Goal: Information Seeking & Learning: Learn about a topic

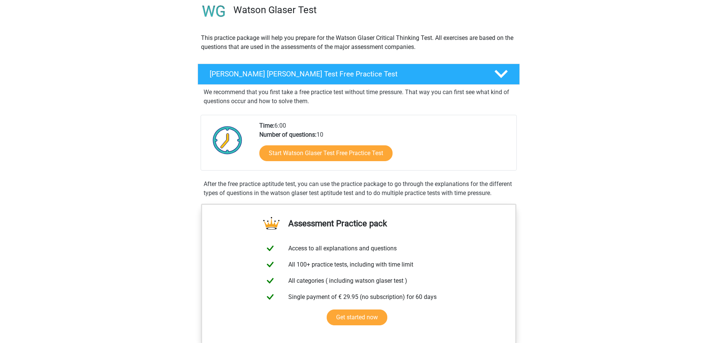
scroll to position [75, 0]
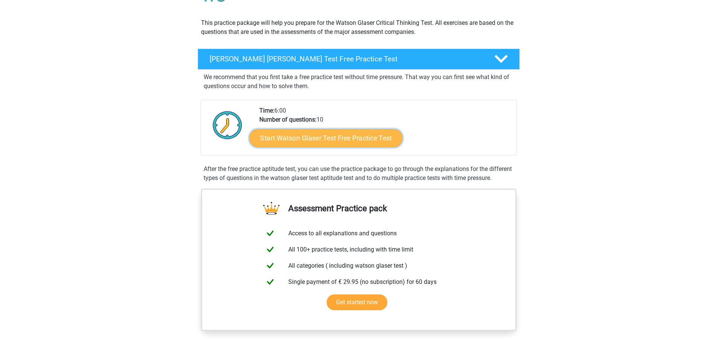
click at [305, 136] on link "Start Watson Glaser Test Free Practice Test" at bounding box center [325, 138] width 153 height 18
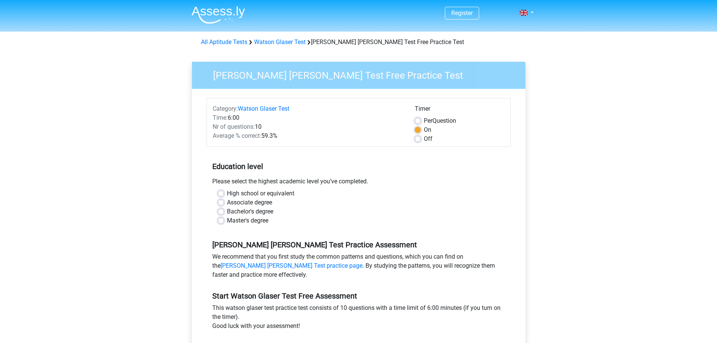
click at [227, 210] on label "Bachelor's degree" at bounding box center [250, 211] width 46 height 9
click at [221, 210] on input "Bachelor's degree" at bounding box center [221, 211] width 6 height 8
radio input "true"
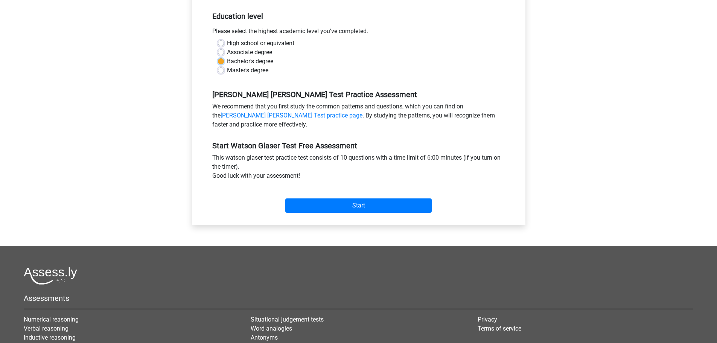
scroll to position [151, 0]
click at [361, 203] on input "Start" at bounding box center [358, 205] width 146 height 14
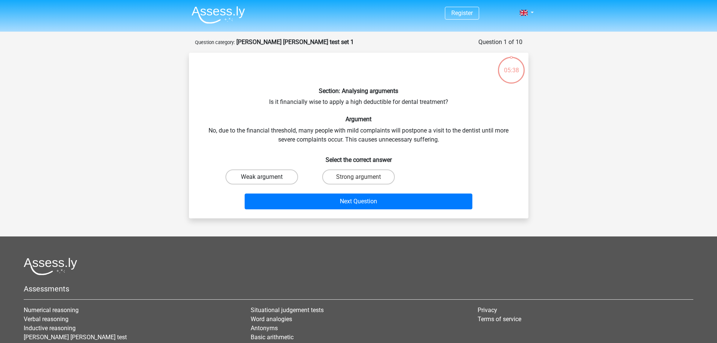
click at [271, 171] on label "Weak argument" at bounding box center [262, 176] width 73 height 15
click at [267, 177] on input "Weak argument" at bounding box center [264, 179] width 5 height 5
radio input "true"
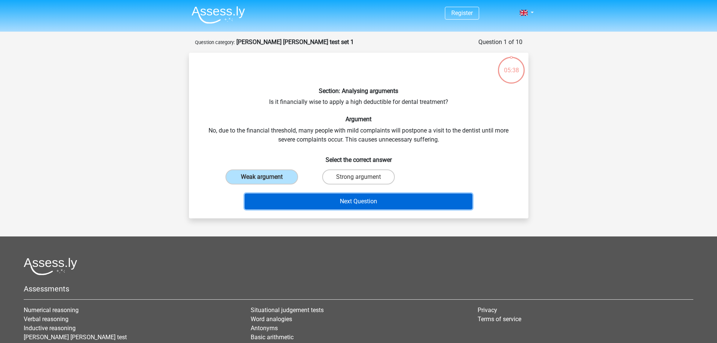
click at [369, 199] on button "Next Question" at bounding box center [359, 202] width 228 height 16
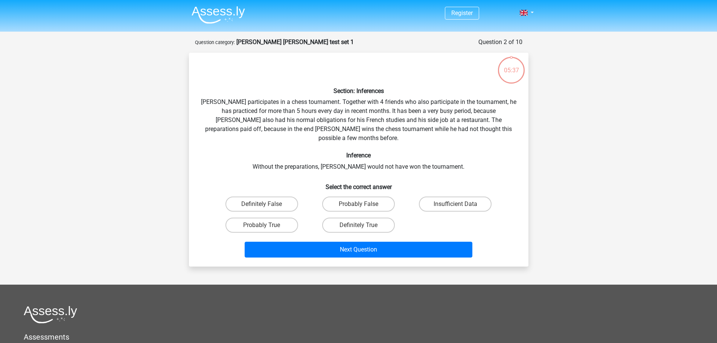
scroll to position [38, 0]
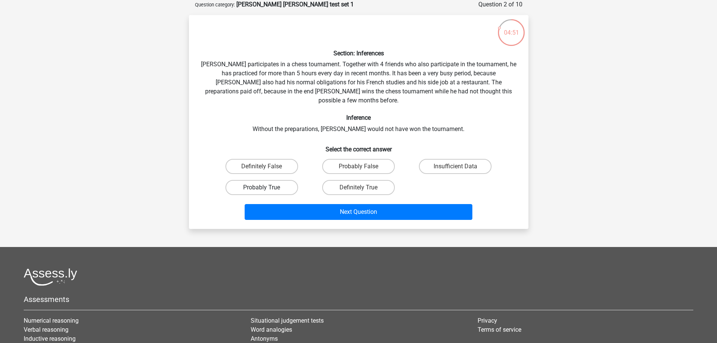
click at [250, 180] on label "Probably True" at bounding box center [262, 187] width 73 height 15
click at [262, 188] on input "Probably True" at bounding box center [264, 190] width 5 height 5
radio input "true"
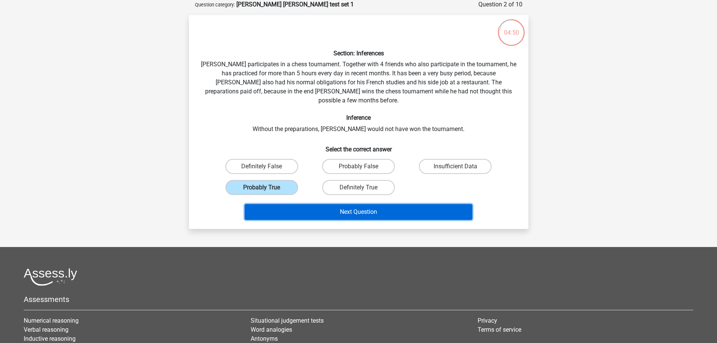
click at [369, 204] on button "Next Question" at bounding box center [359, 212] width 228 height 16
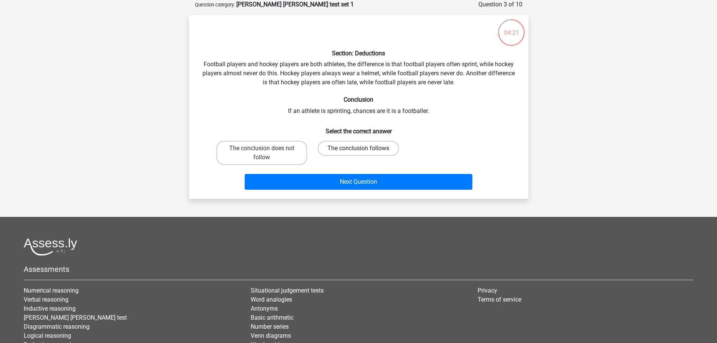
click at [358, 148] on label "The conclusion follows" at bounding box center [358, 148] width 81 height 15
click at [358, 148] on input "The conclusion follows" at bounding box center [360, 150] width 5 height 5
radio input "true"
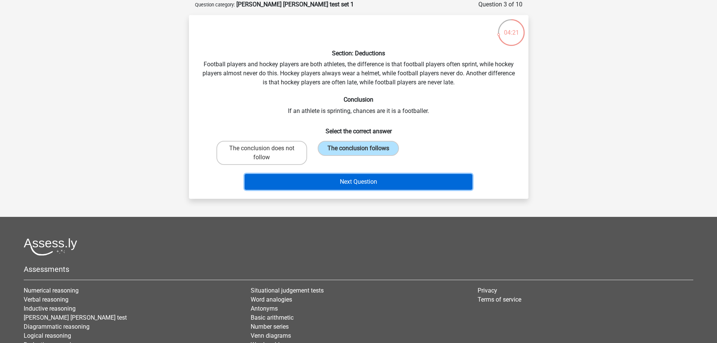
click at [362, 183] on button "Next Question" at bounding box center [359, 182] width 228 height 16
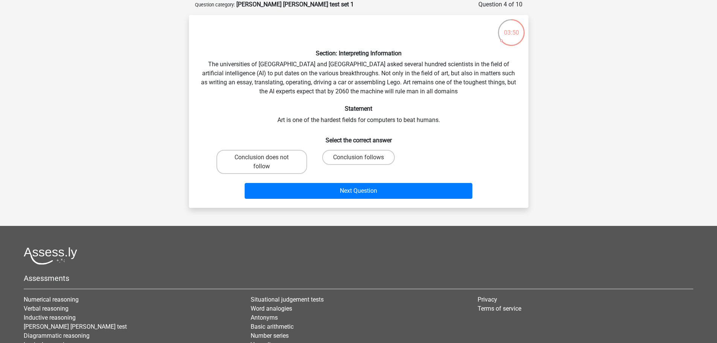
click at [363, 158] on input "Conclusion follows" at bounding box center [360, 159] width 5 height 5
radio input "true"
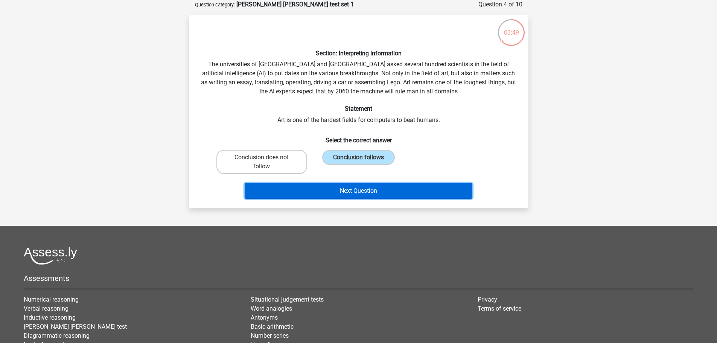
click at [362, 187] on button "Next Question" at bounding box center [359, 191] width 228 height 16
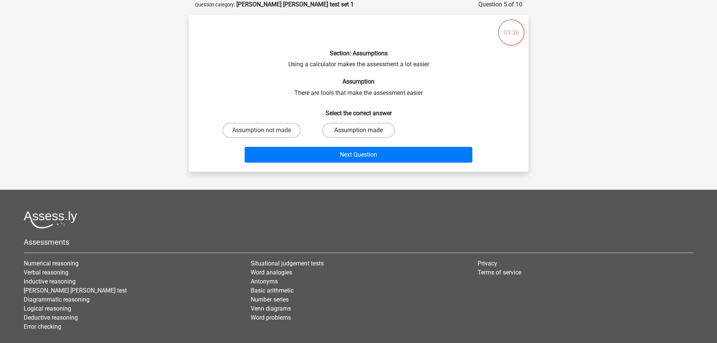
click at [350, 131] on label "Assumption made" at bounding box center [358, 130] width 73 height 15
click at [358, 131] on input "Assumption made" at bounding box center [360, 132] width 5 height 5
radio input "true"
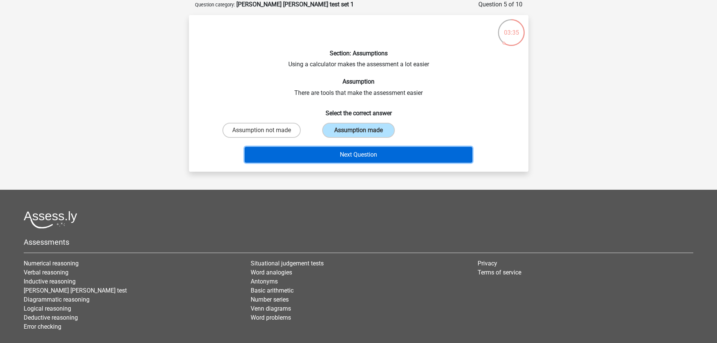
click at [350, 156] on button "Next Question" at bounding box center [359, 155] width 228 height 16
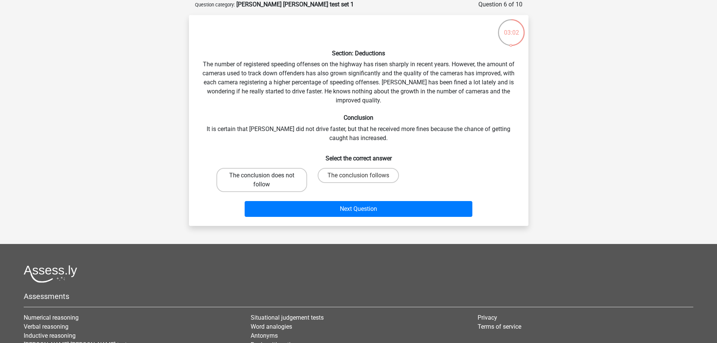
click at [253, 182] on label "The conclusion does not follow" at bounding box center [262, 180] width 91 height 24
click at [262, 180] on input "The conclusion does not follow" at bounding box center [264, 177] width 5 height 5
radio input "true"
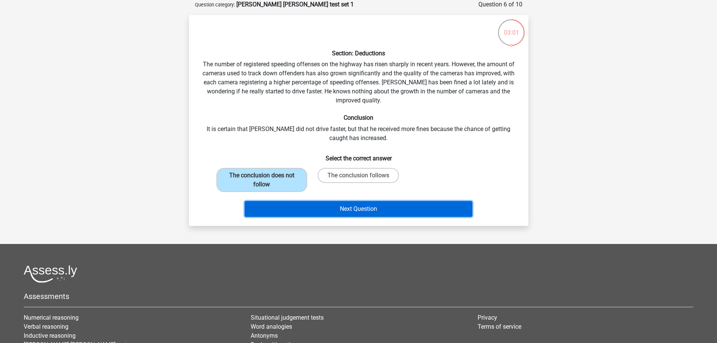
click at [371, 212] on button "Next Question" at bounding box center [359, 209] width 228 height 16
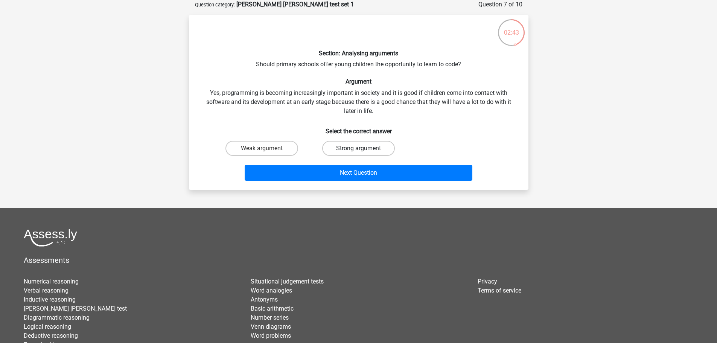
click at [352, 152] on label "Strong argument" at bounding box center [358, 148] width 73 height 15
click at [358, 152] on input "Strong argument" at bounding box center [360, 150] width 5 height 5
radio input "true"
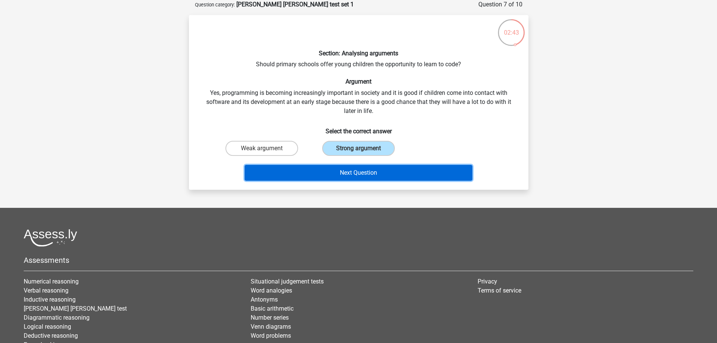
click at [355, 177] on button "Next Question" at bounding box center [359, 173] width 228 height 16
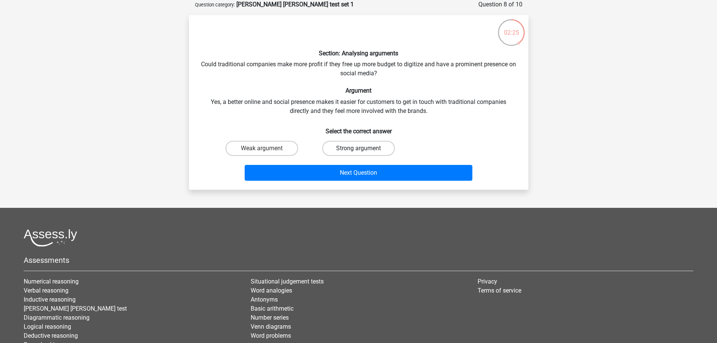
click at [352, 151] on label "Strong argument" at bounding box center [358, 148] width 73 height 15
click at [358, 151] on input "Strong argument" at bounding box center [360, 150] width 5 height 5
radio input "true"
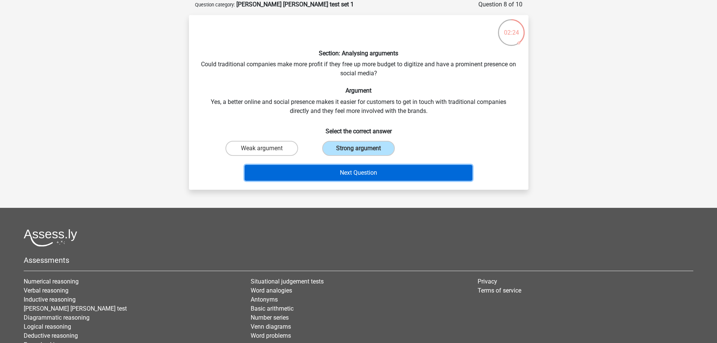
click at [352, 174] on button "Next Question" at bounding box center [359, 173] width 228 height 16
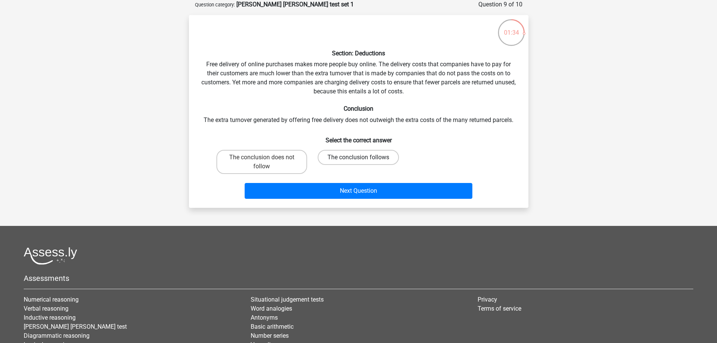
click at [380, 155] on label "The conclusion follows" at bounding box center [358, 157] width 81 height 15
click at [363, 157] on input "The conclusion follows" at bounding box center [360, 159] width 5 height 5
radio input "true"
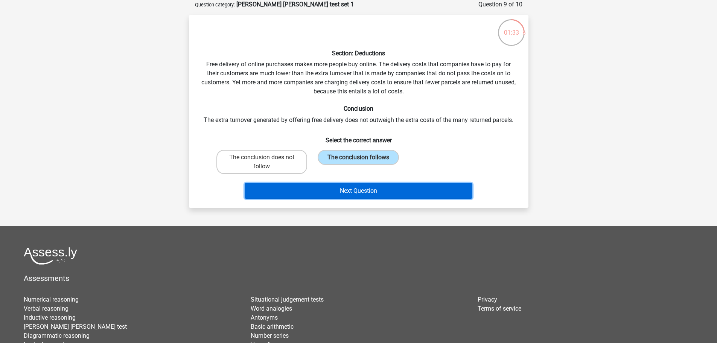
click at [367, 191] on button "Next Question" at bounding box center [359, 191] width 228 height 16
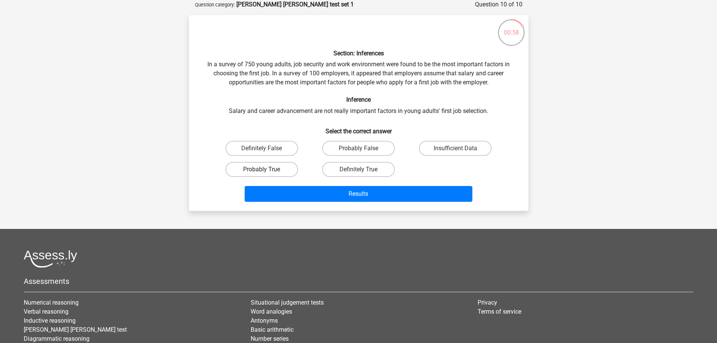
click at [265, 169] on label "Probably True" at bounding box center [262, 169] width 73 height 15
click at [265, 169] on input "Probably True" at bounding box center [264, 171] width 5 height 5
radio input "true"
click at [356, 169] on label "Definitely True" at bounding box center [358, 169] width 73 height 15
click at [358, 169] on input "Definitely True" at bounding box center [360, 171] width 5 height 5
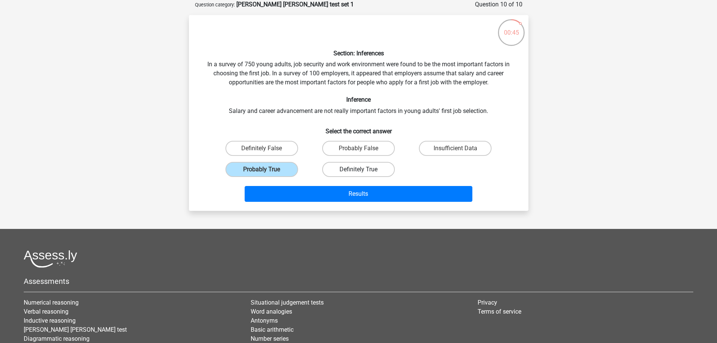
radio input "true"
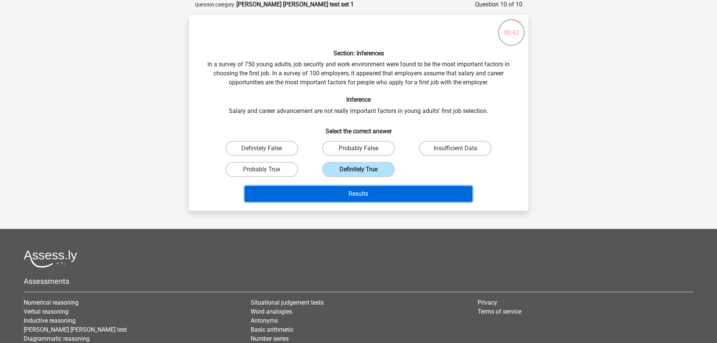
click at [355, 190] on button "Results" at bounding box center [359, 194] width 228 height 16
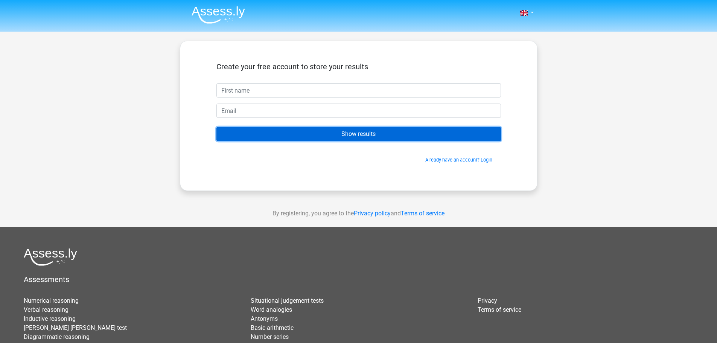
click at [337, 133] on input "Show results" at bounding box center [359, 134] width 285 height 14
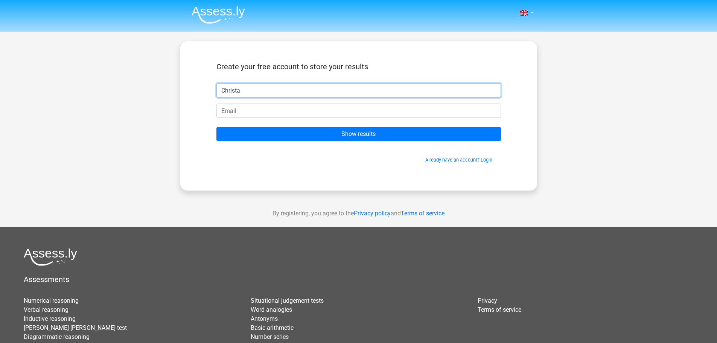
type input "Christa"
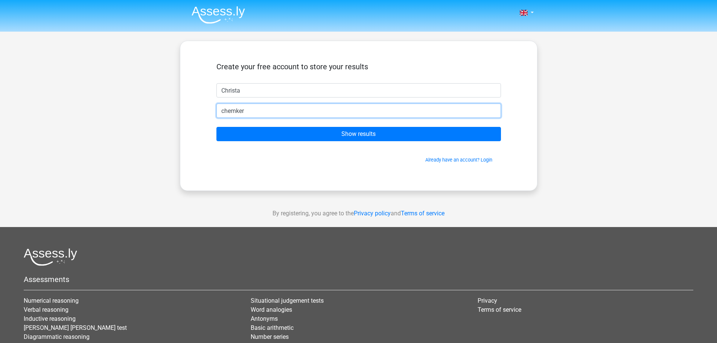
scroll to position [38, 0]
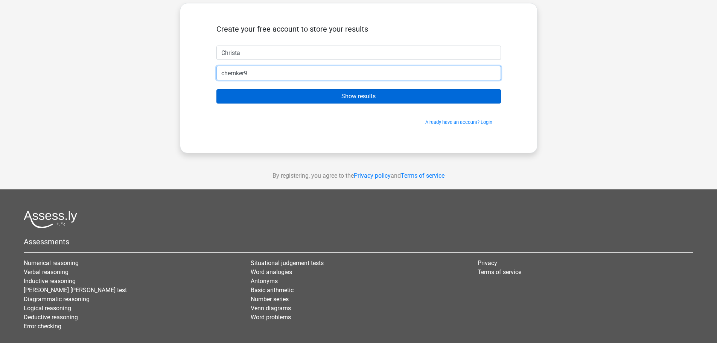
type input "chemker9@msn.com"
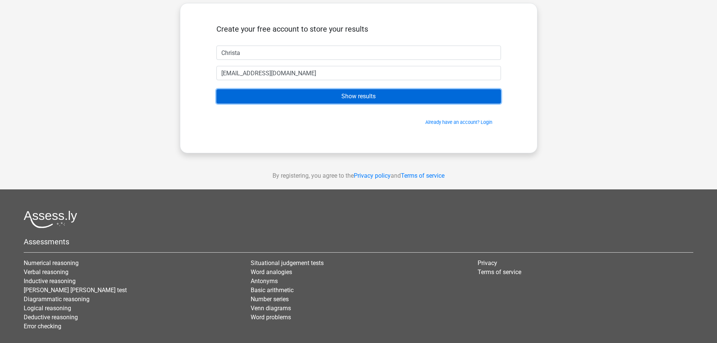
click at [325, 99] on input "Show results" at bounding box center [359, 96] width 285 height 14
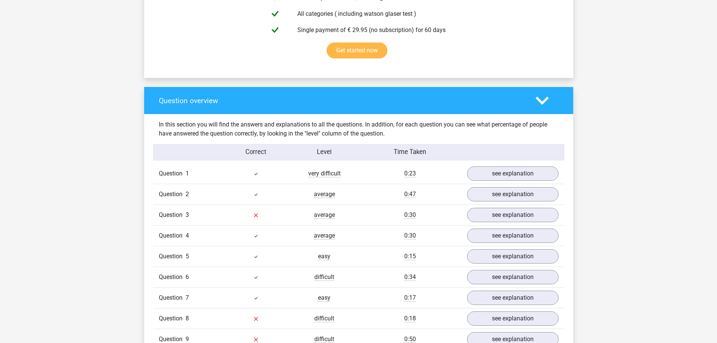
scroll to position [490, 0]
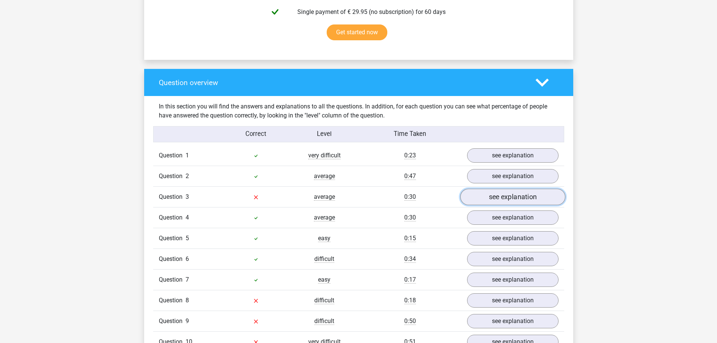
click at [494, 197] on link "see explanation" at bounding box center [512, 197] width 105 height 17
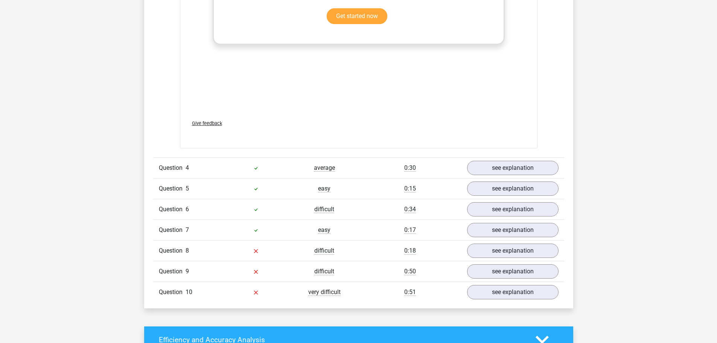
scroll to position [941, 0]
click at [488, 247] on link "see explanation" at bounding box center [512, 250] width 105 height 17
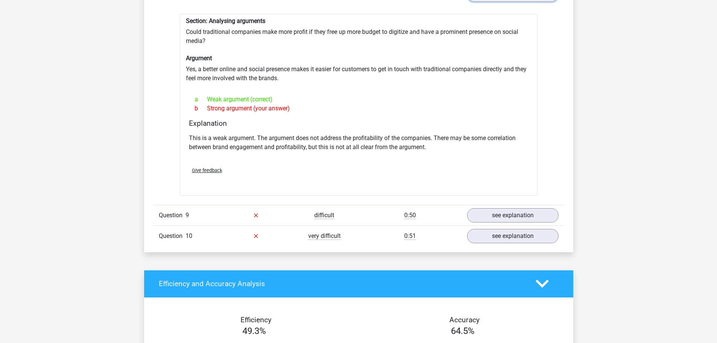
scroll to position [1205, 0]
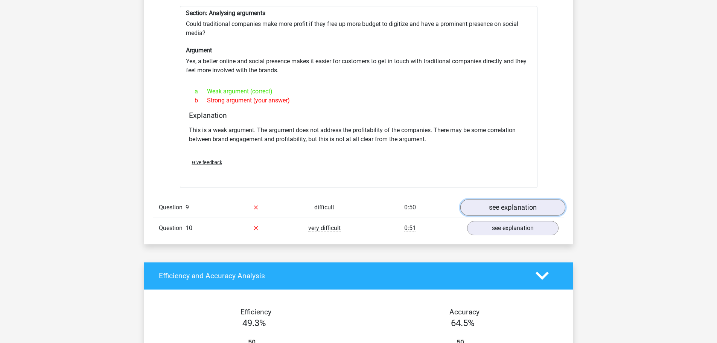
click at [519, 205] on link "see explanation" at bounding box center [512, 207] width 105 height 17
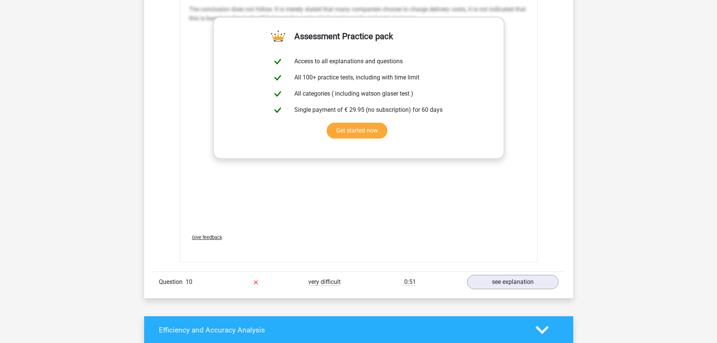
scroll to position [1657, 0]
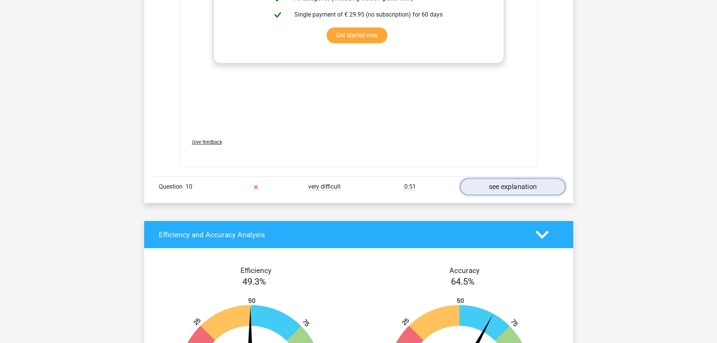
click at [491, 190] on link "see explanation" at bounding box center [512, 186] width 105 height 17
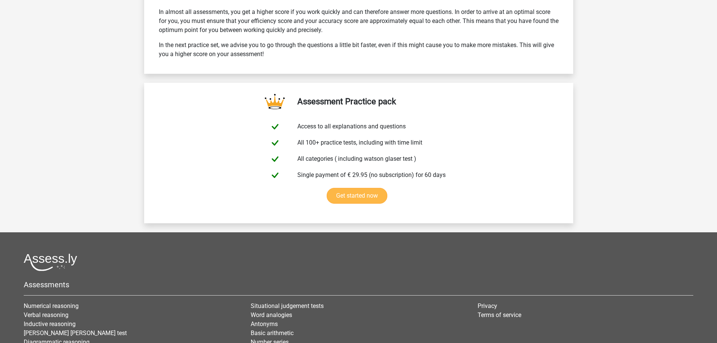
scroll to position [2485, 0]
